Goal: Task Accomplishment & Management: Use online tool/utility

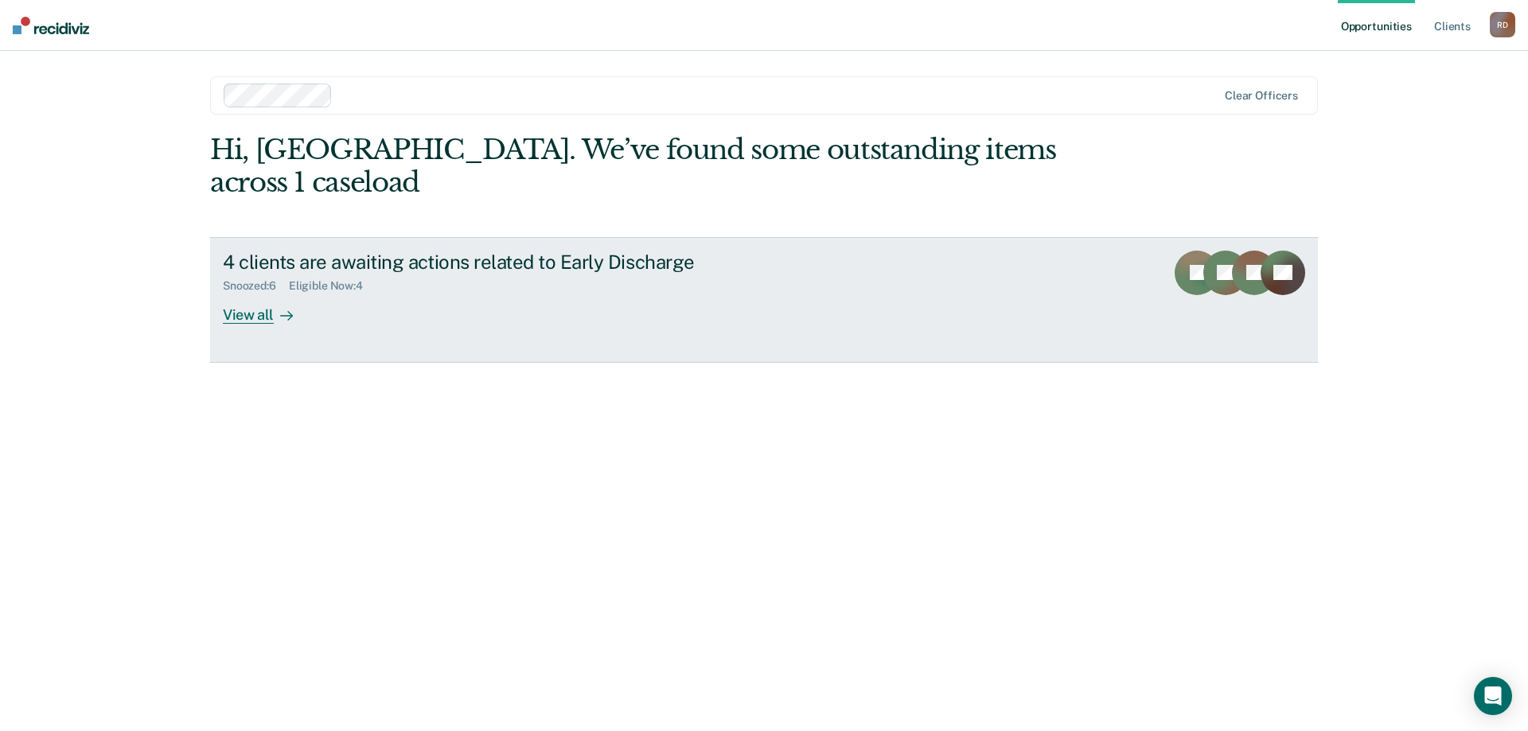
click at [337, 251] on div "4 clients are awaiting actions related to Early Discharge" at bounding box center [502, 262] width 559 height 23
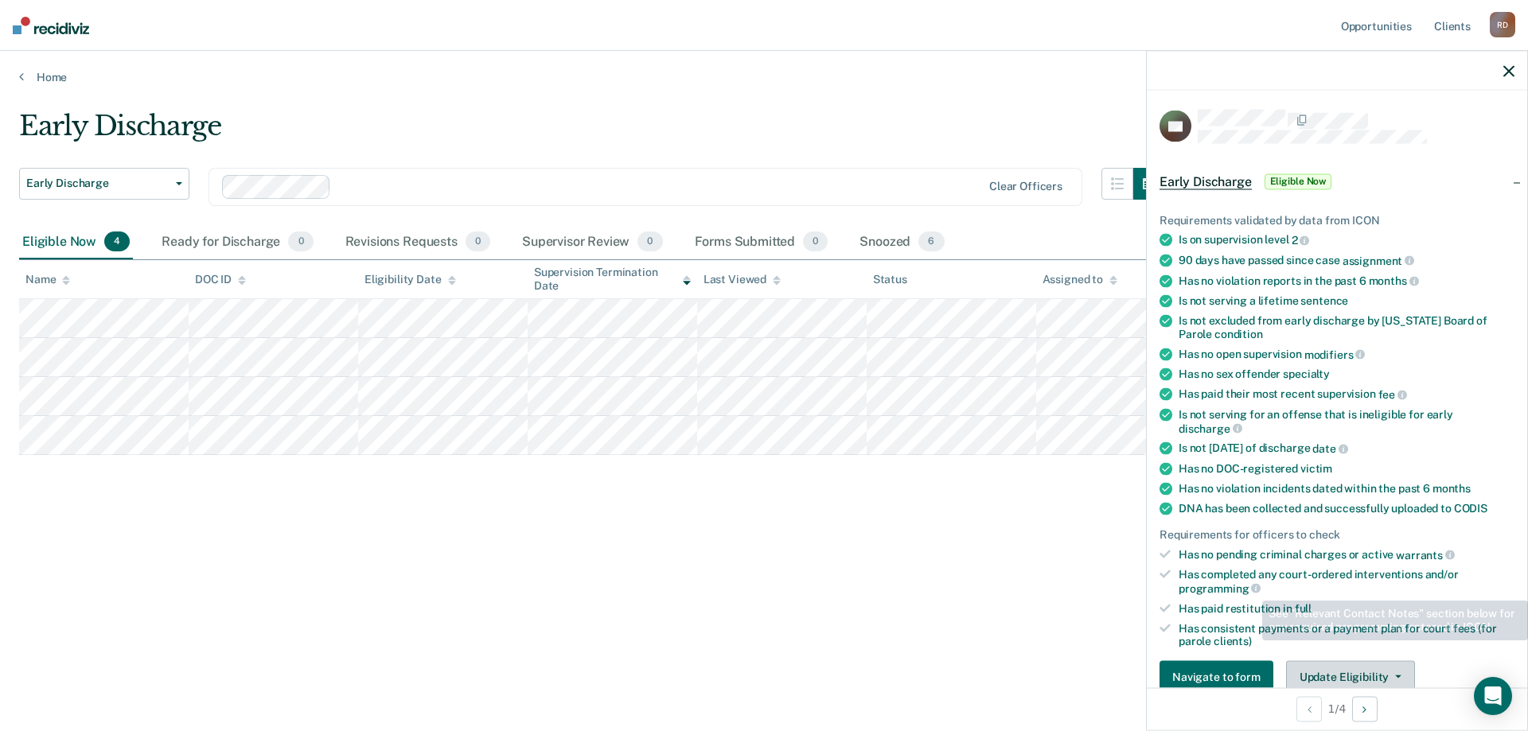
scroll to position [159, 0]
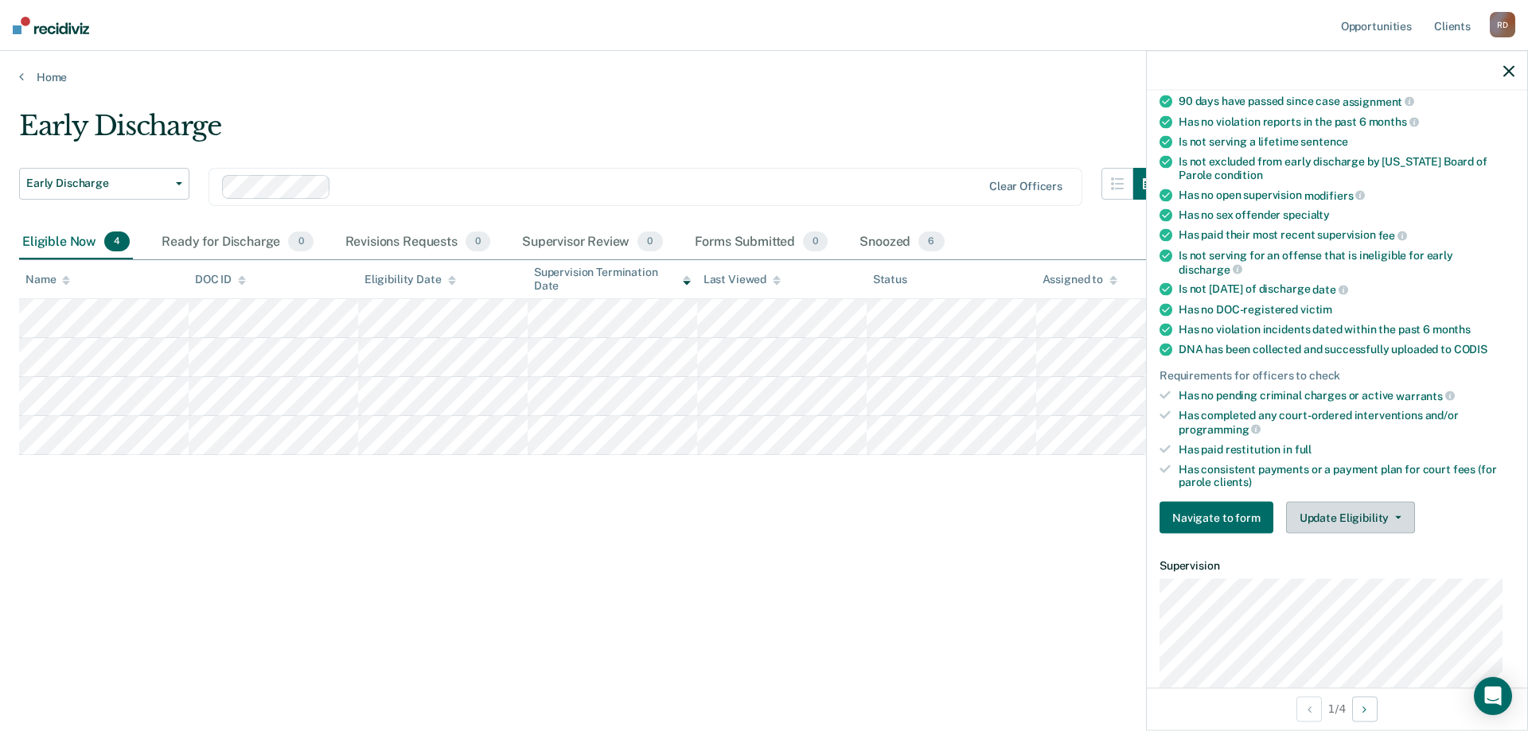
click at [1335, 515] on button "Update Eligibility" at bounding box center [1350, 518] width 129 height 32
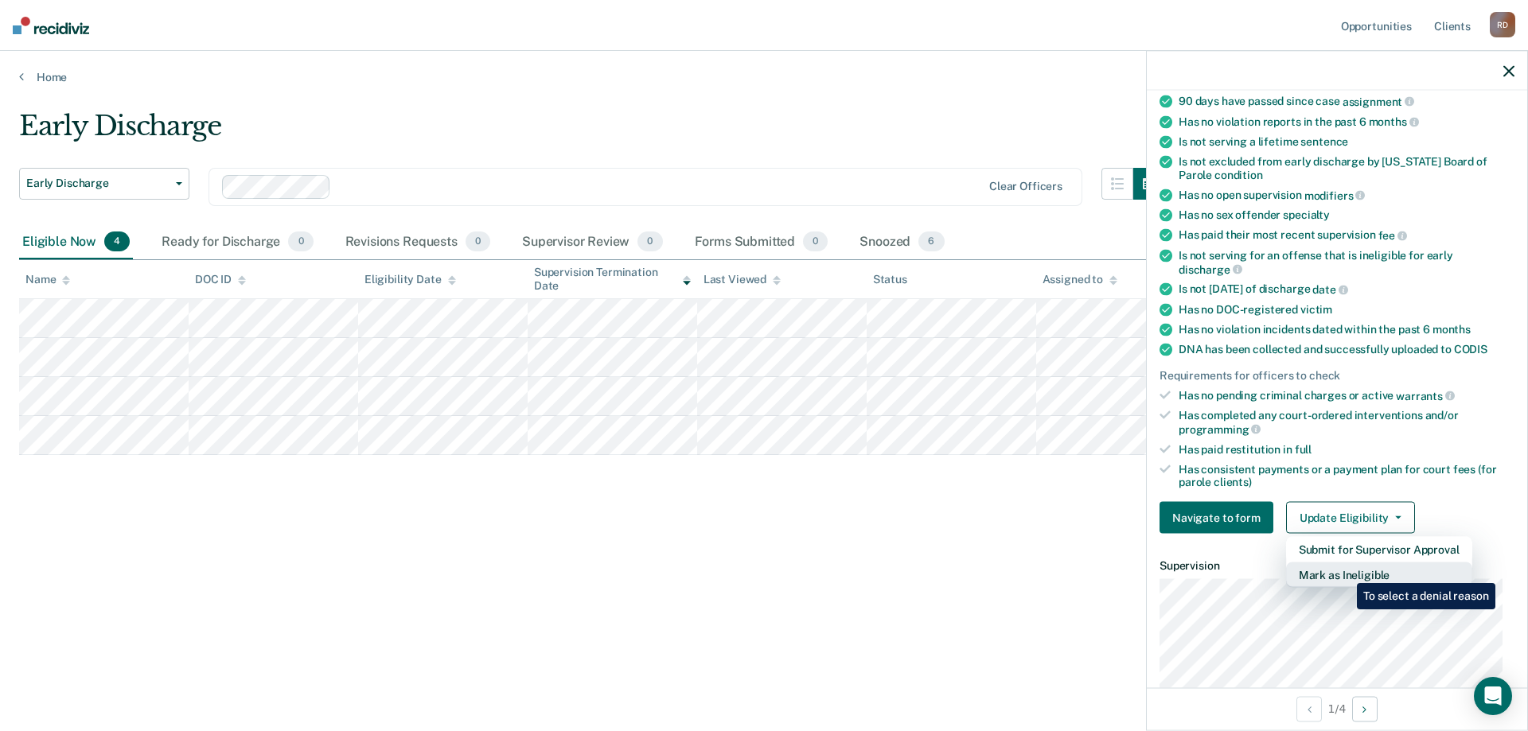
click at [1345, 571] on button "Mark as Ineligible" at bounding box center [1379, 575] width 186 height 25
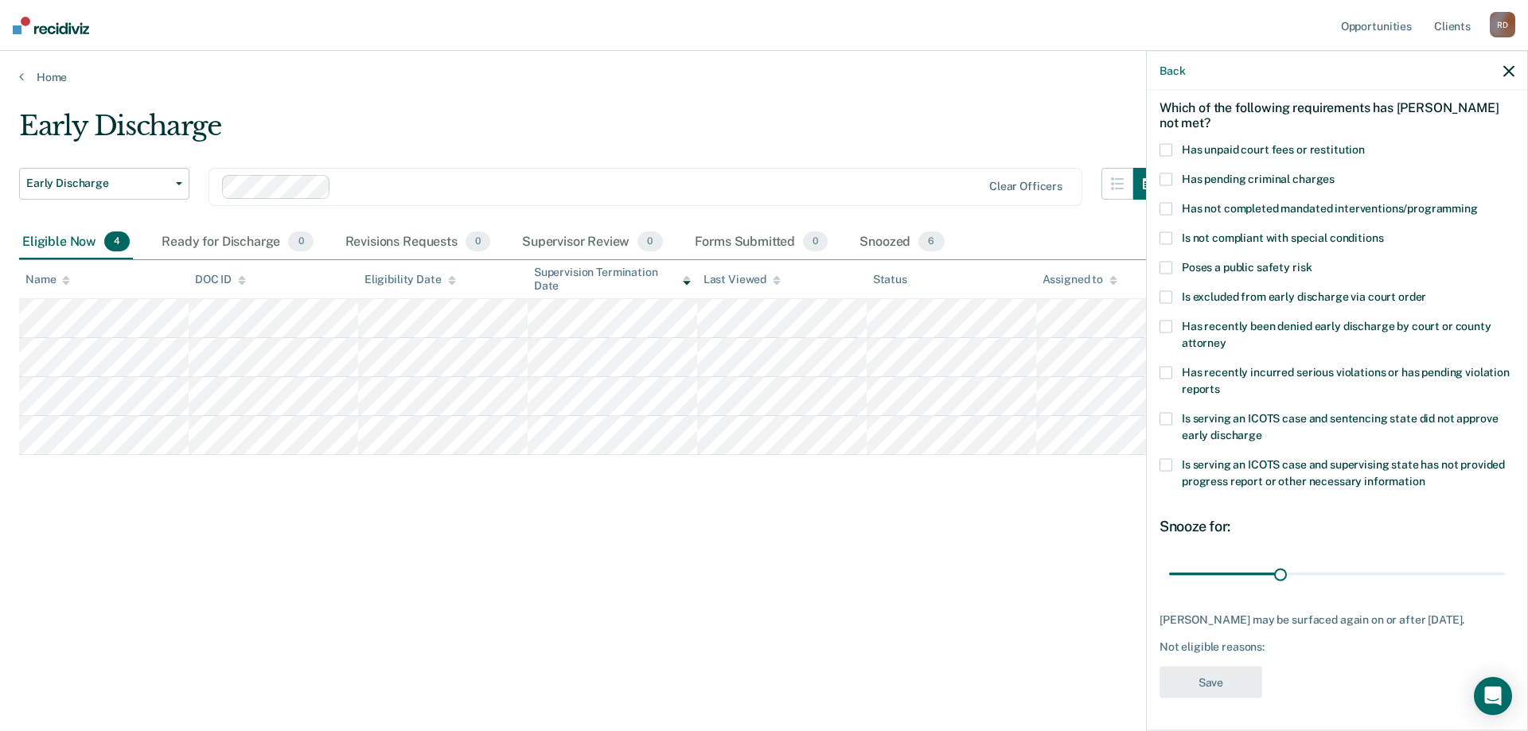
scroll to position [67, 0]
drag, startPoint x: 1298, startPoint y: 574, endPoint x: 1527, endPoint y: 583, distance: 229.3
click at [1505, 583] on input "range" at bounding box center [1337, 576] width 336 height 28
click at [1209, 154] on span "Has unpaid court fees or restitution" at bounding box center [1273, 150] width 183 height 13
click at [1365, 145] on input "Has unpaid court fees or restitution" at bounding box center [1365, 145] width 0 height 0
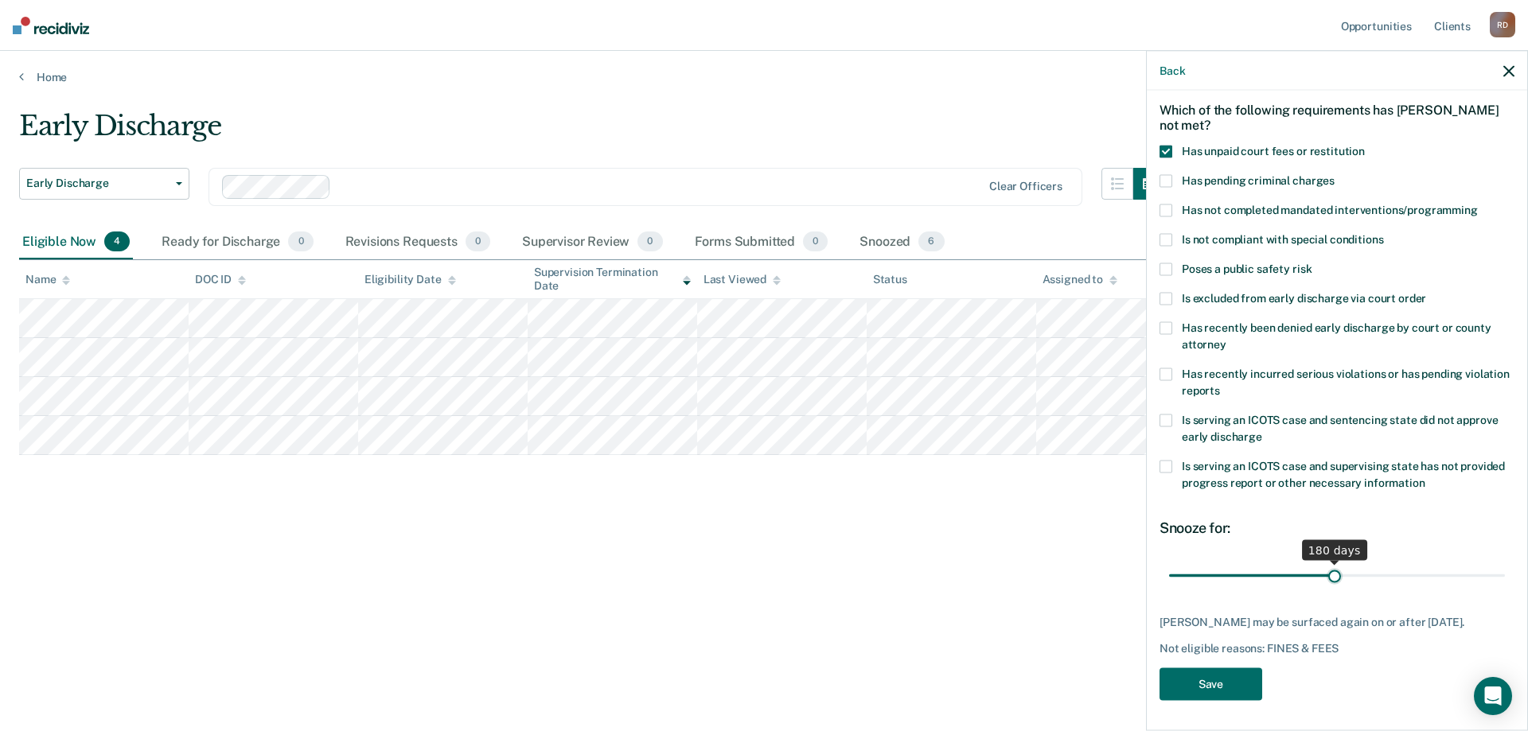
drag, startPoint x: 1252, startPoint y: 572, endPoint x: 1328, endPoint y: 570, distance: 75.6
type input "180"
click at [1328, 570] on input "range" at bounding box center [1337, 576] width 336 height 28
click at [1209, 684] on button "Save" at bounding box center [1210, 684] width 103 height 33
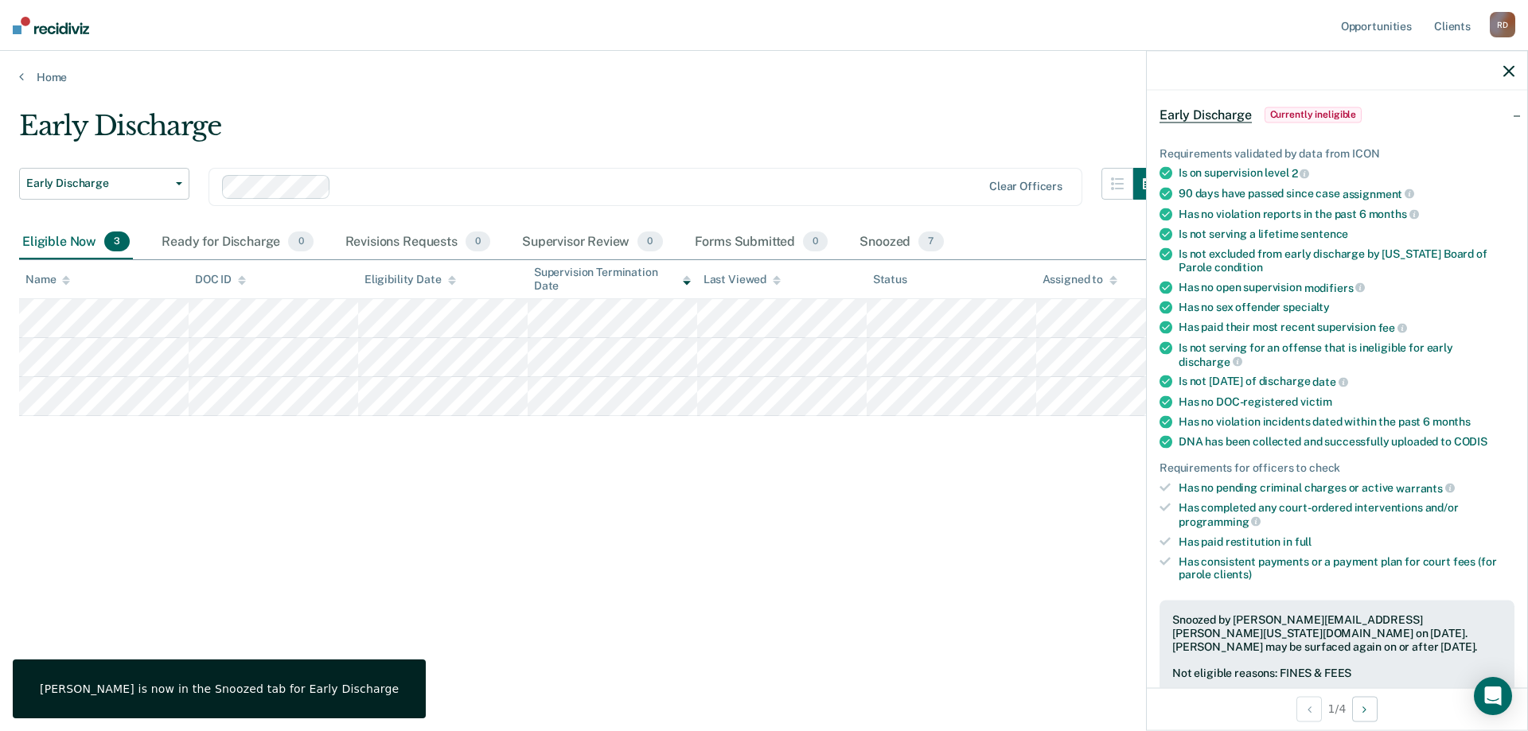
click at [357, 493] on div "Early Discharge Early Discharge Early Discharge Clear officers Eligible Now 3 R…" at bounding box center [763, 361] width 1489 height 502
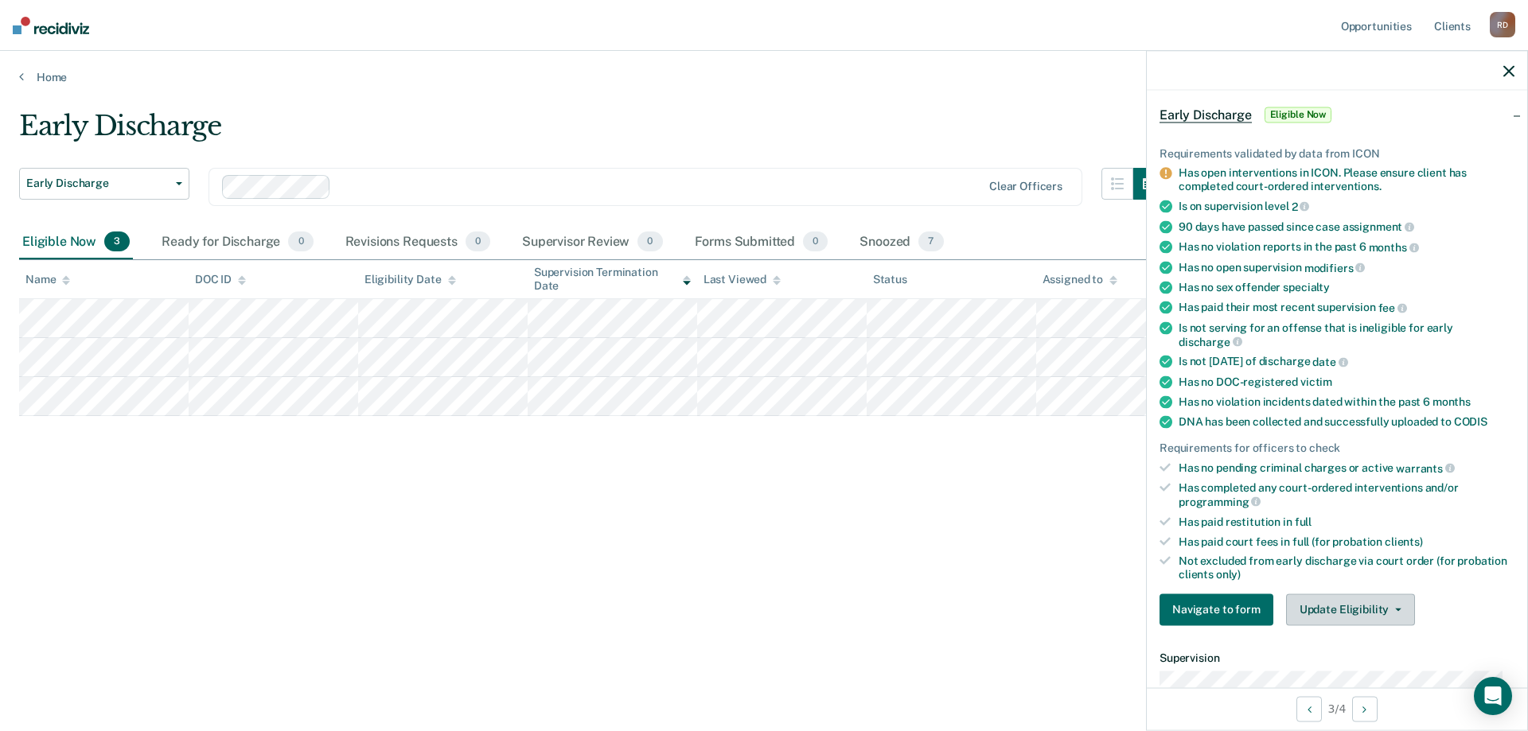
click at [1349, 611] on button "Update Eligibility" at bounding box center [1350, 610] width 129 height 32
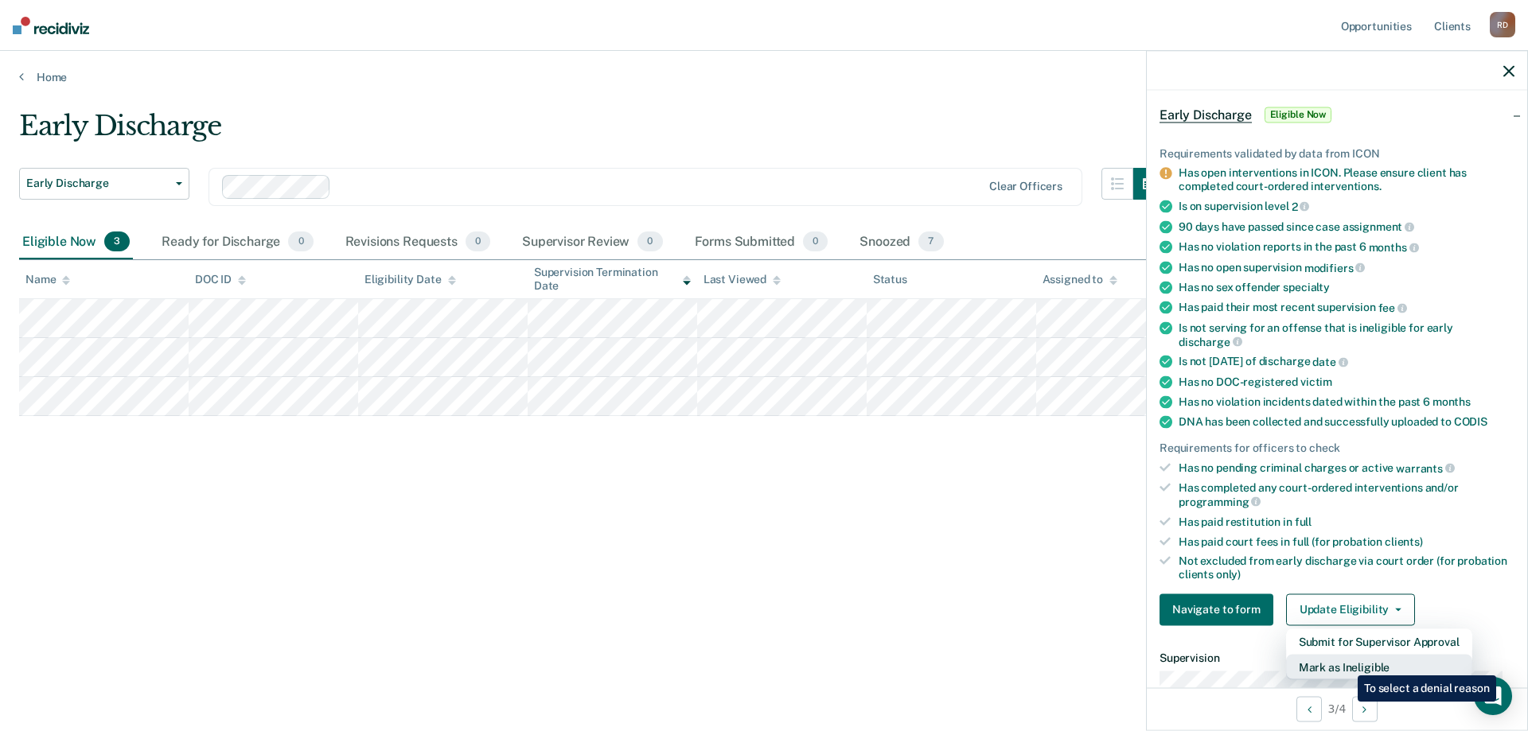
click at [1345, 664] on button "Mark as Ineligible" at bounding box center [1379, 666] width 186 height 25
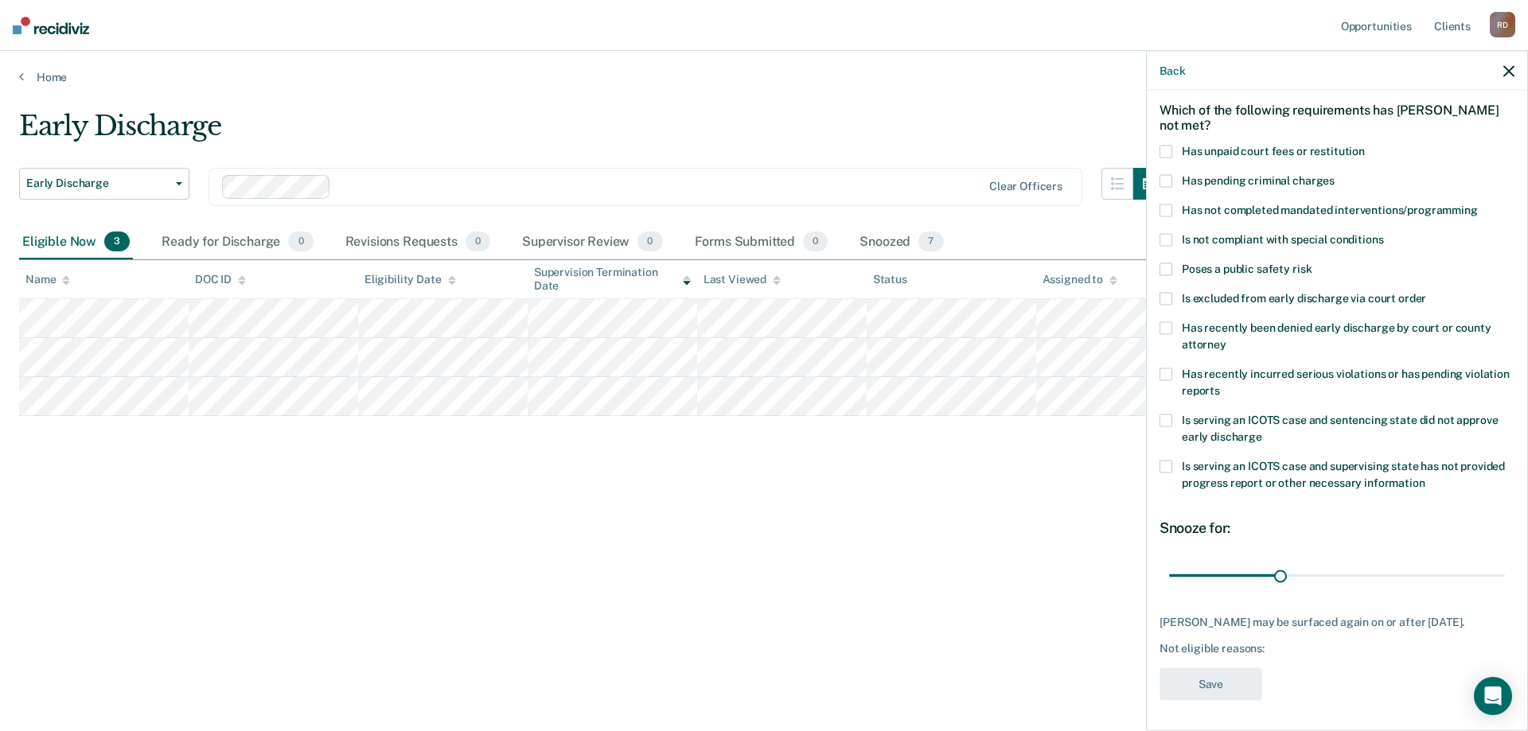
click at [1169, 153] on span at bounding box center [1165, 151] width 13 height 13
click at [1365, 145] on input "Has unpaid court fees or restitution" at bounding box center [1365, 145] width 0 height 0
drag, startPoint x: 1199, startPoint y: 574, endPoint x: 1299, endPoint y: 578, distance: 100.4
type input "146"
click at [1299, 578] on input "range" at bounding box center [1337, 576] width 336 height 28
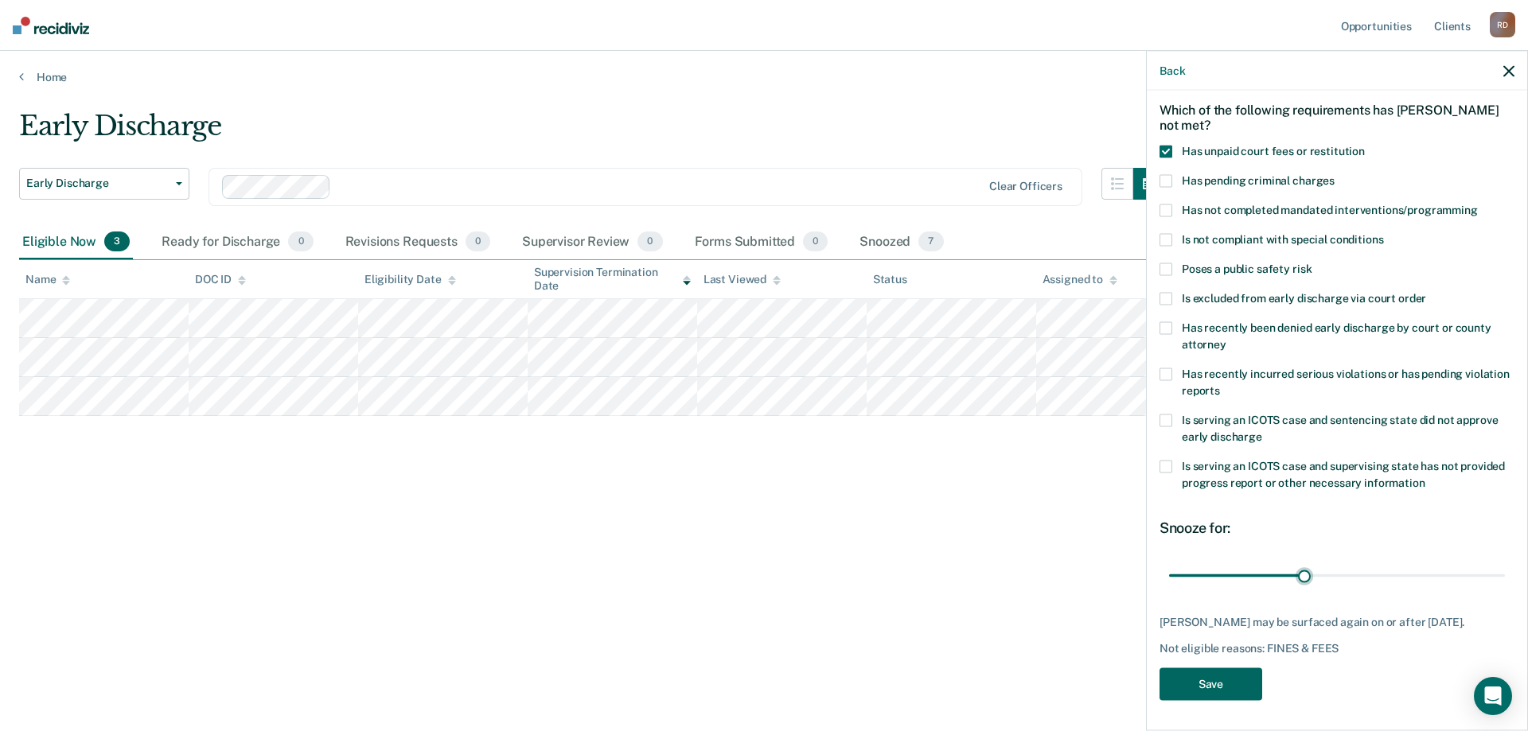
drag, startPoint x: 1226, startPoint y: 690, endPoint x: 1190, endPoint y: 680, distance: 37.1
click at [1224, 690] on button "Save" at bounding box center [1210, 684] width 103 height 33
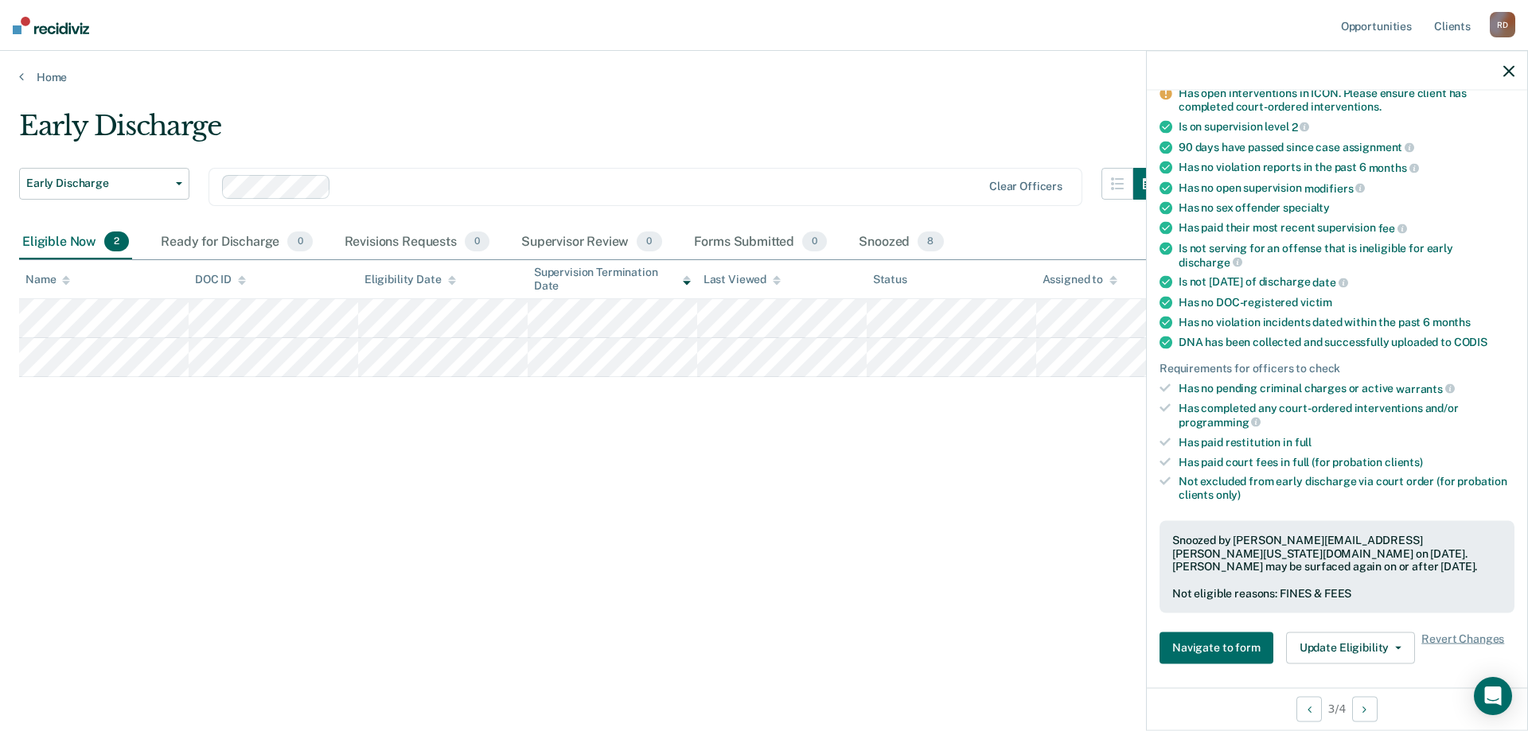
scroll to position [306, 0]
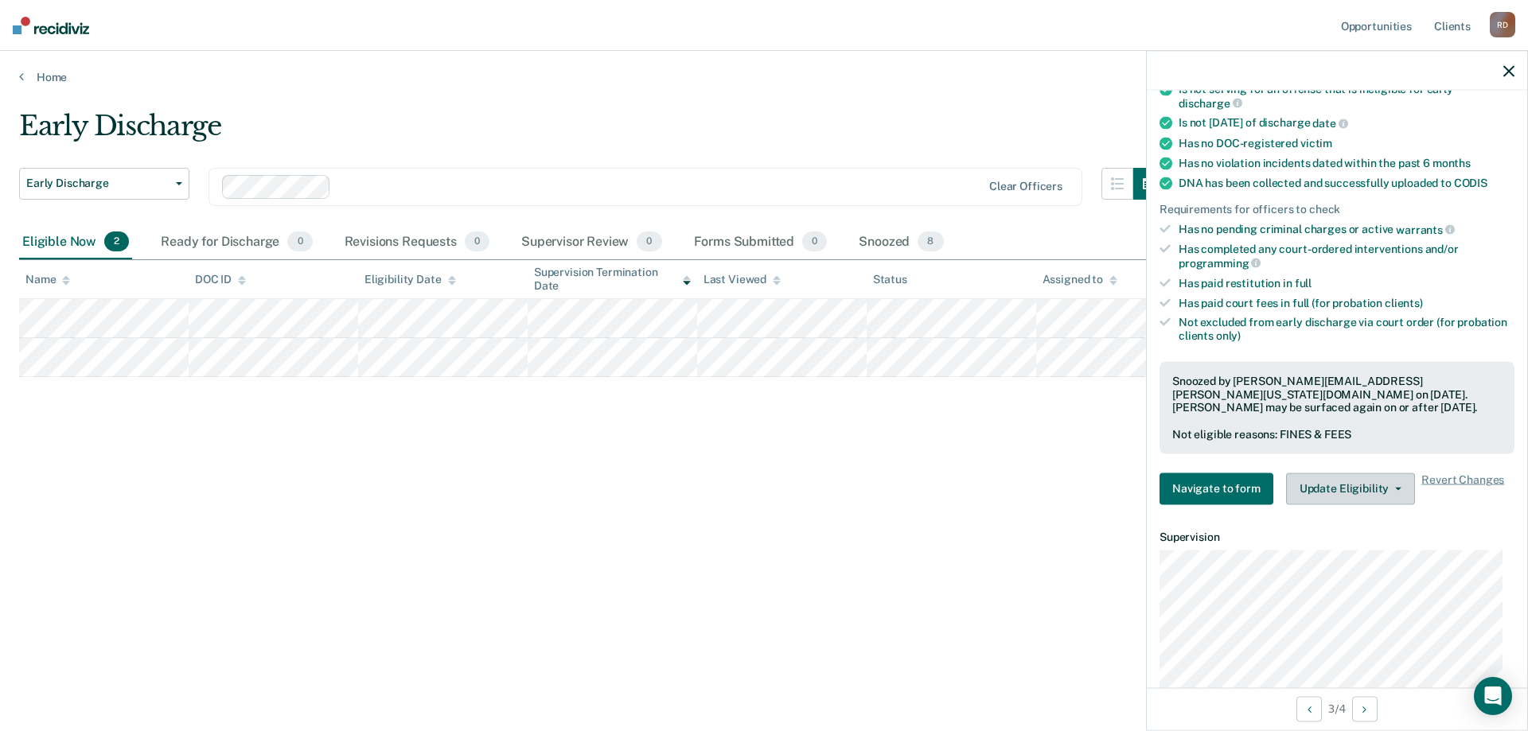
click at [1345, 494] on button "Update Eligibility" at bounding box center [1350, 489] width 129 height 32
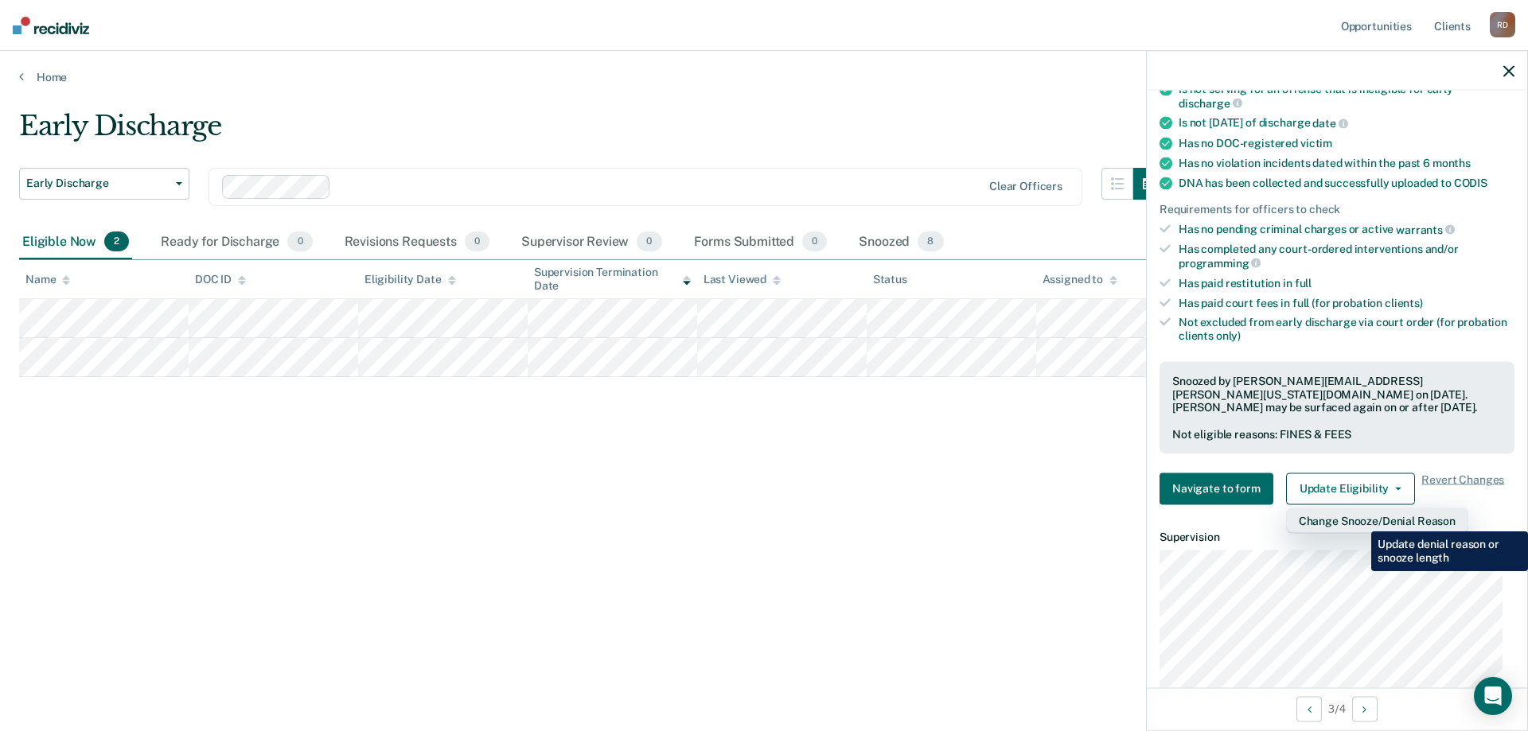
click at [1359, 520] on button "Change Snooze/Denial Reason" at bounding box center [1377, 520] width 182 height 25
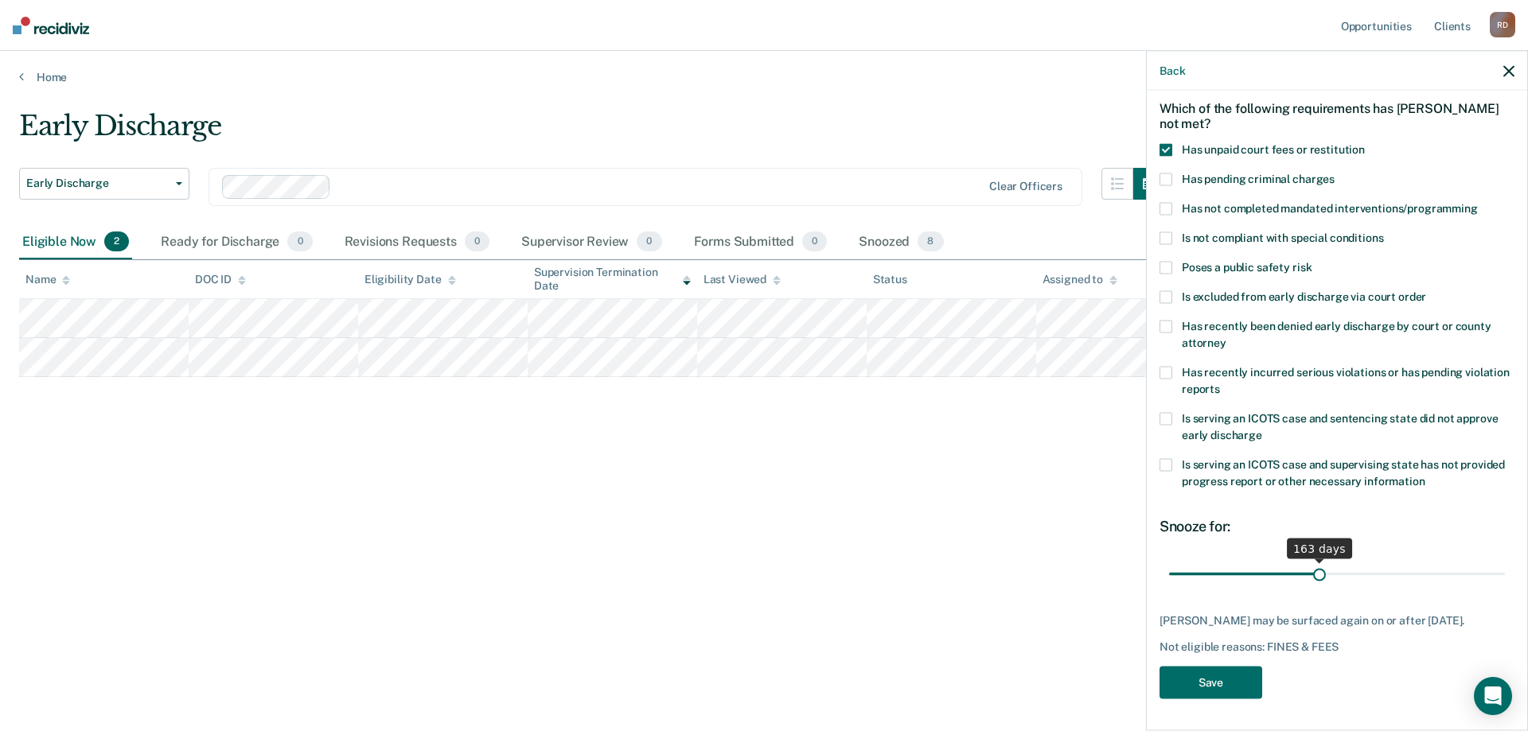
drag, startPoint x: 1297, startPoint y: 561, endPoint x: 1314, endPoint y: 562, distance: 16.7
type input "163"
click at [1314, 562] on input "range" at bounding box center [1337, 574] width 336 height 28
click at [1228, 692] on button "Save" at bounding box center [1210, 682] width 103 height 33
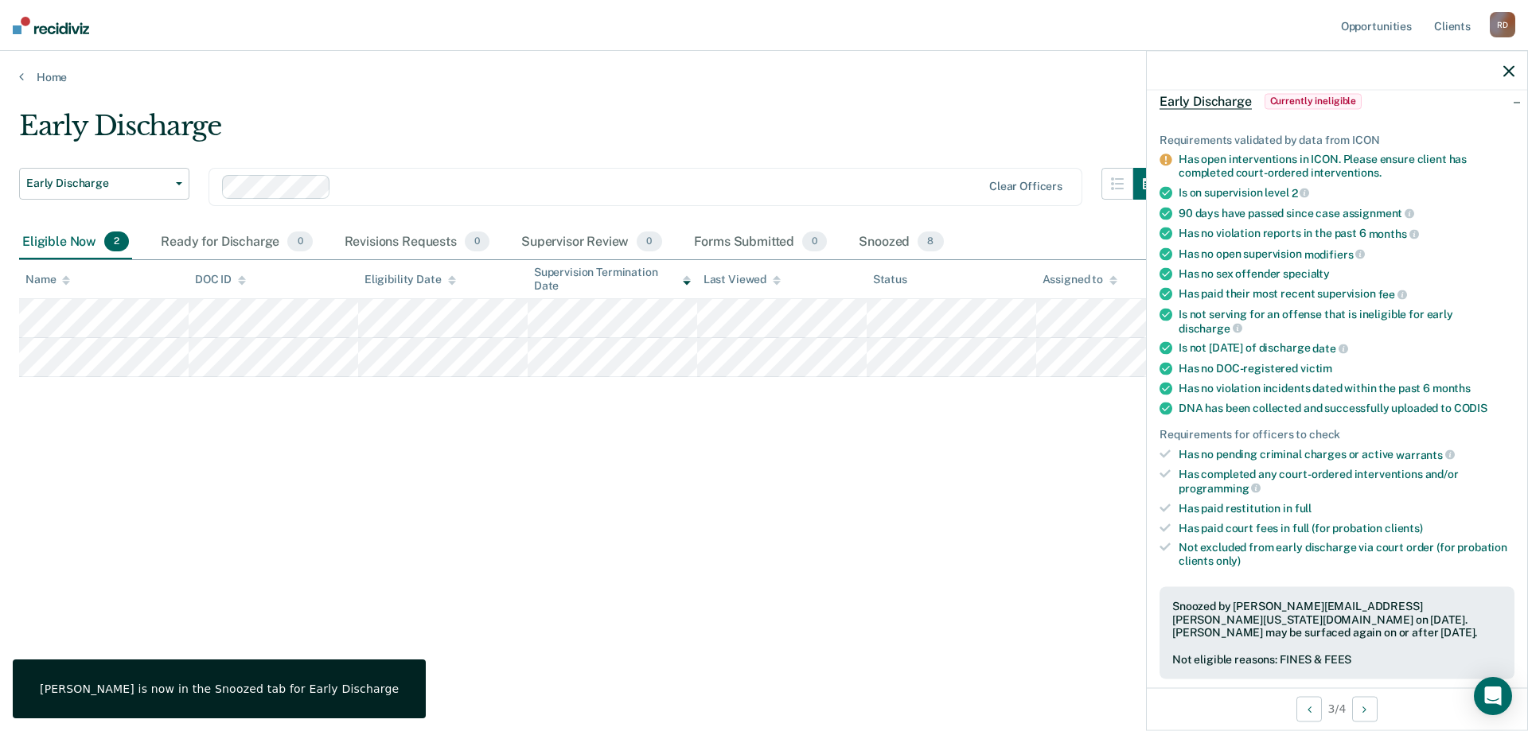
click at [996, 577] on div "Early Discharge Early Discharge Early Discharge Clear officers Eligible Now 2 R…" at bounding box center [763, 361] width 1489 height 502
click at [1505, 67] on icon "button" at bounding box center [1508, 70] width 11 height 11
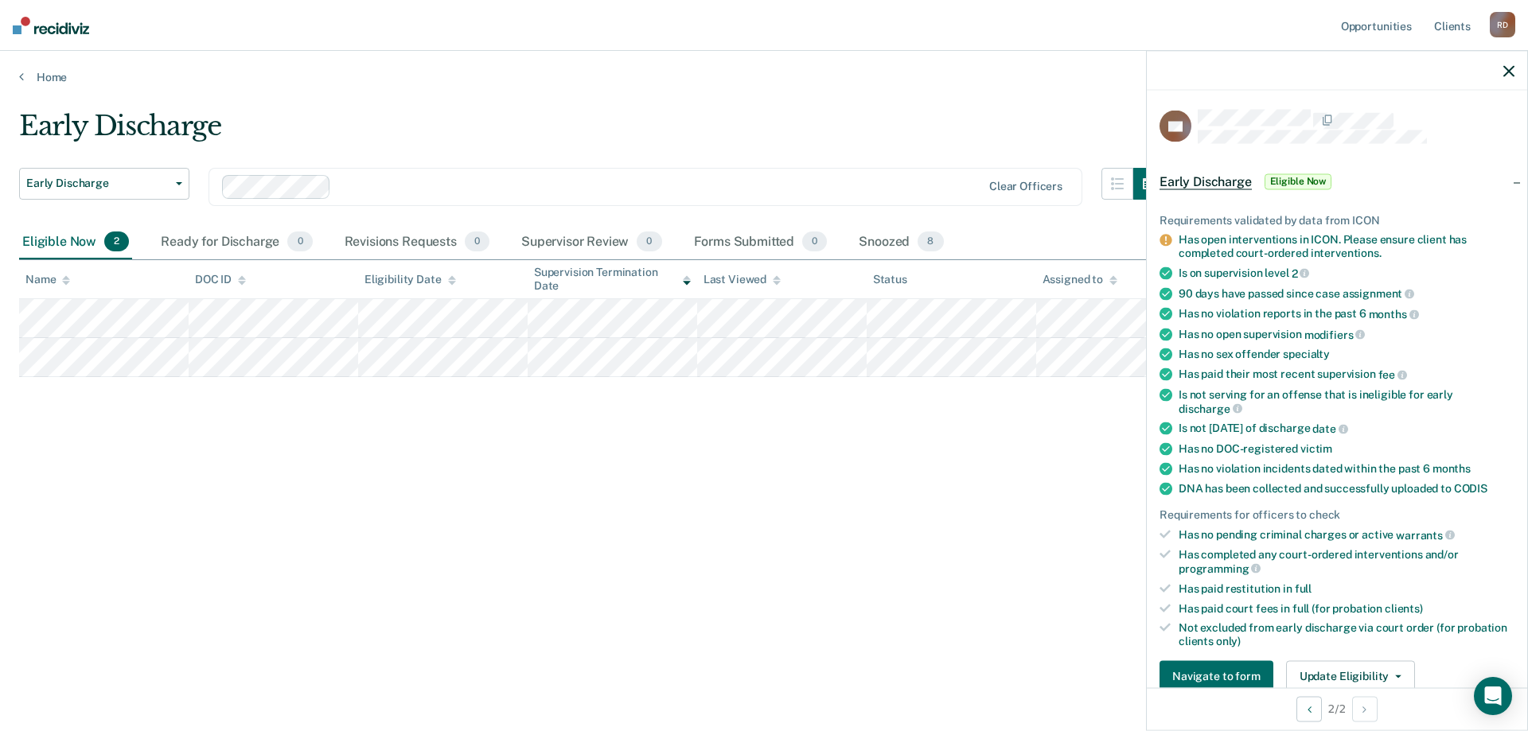
drag, startPoint x: 811, startPoint y: 624, endPoint x: 676, endPoint y: 535, distance: 162.0
click at [810, 621] on div "Early Discharge Early Discharge Early Discharge Clear officers Eligible Now 2 R…" at bounding box center [763, 386] width 1489 height 553
